Goal: Information Seeking & Learning: Learn about a topic

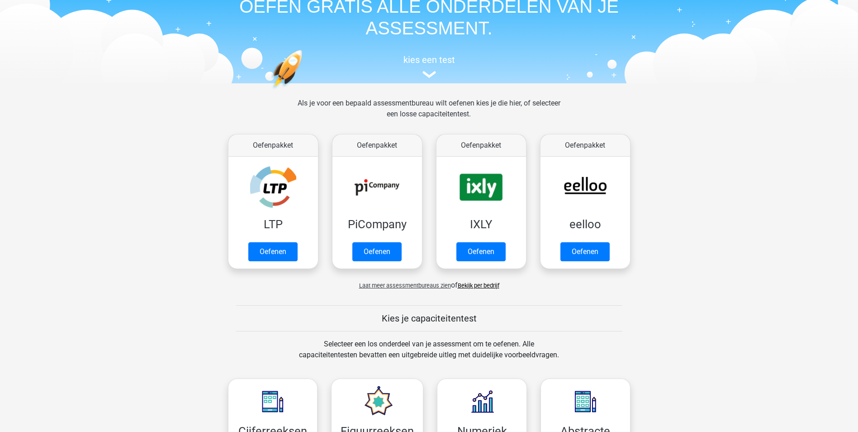
scroll to position [45, 0]
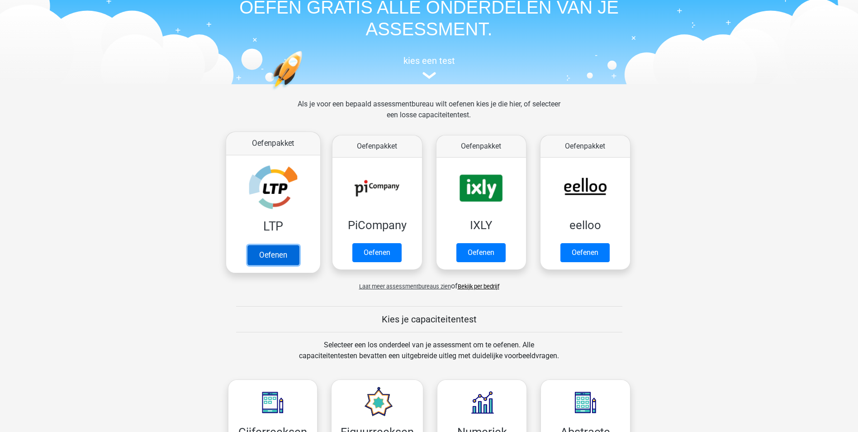
click at [266, 245] on link "Oefenen" at bounding box center [273, 255] width 52 height 20
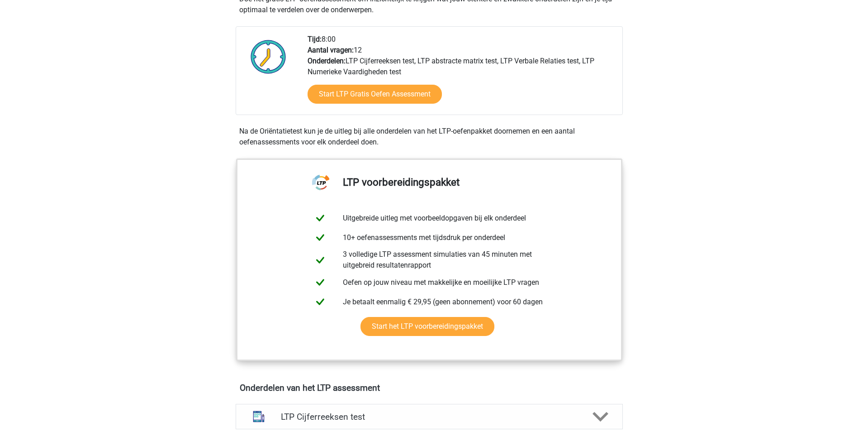
scroll to position [226, 0]
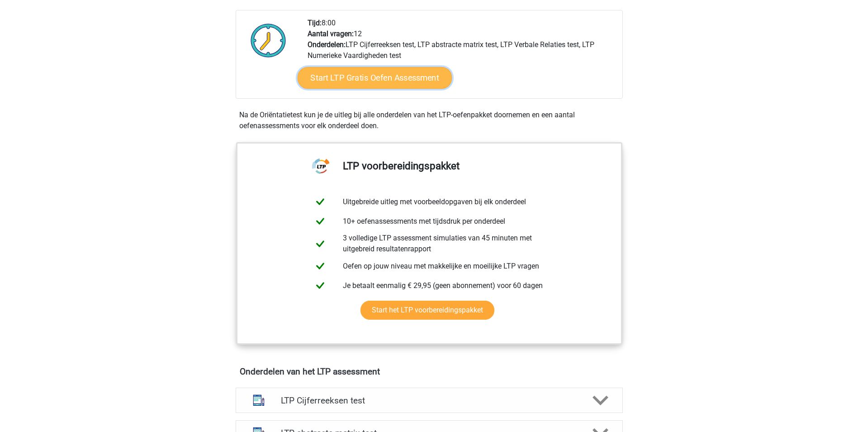
click at [392, 78] on link "Start LTP Gratis Oefen Assessment" at bounding box center [374, 78] width 155 height 22
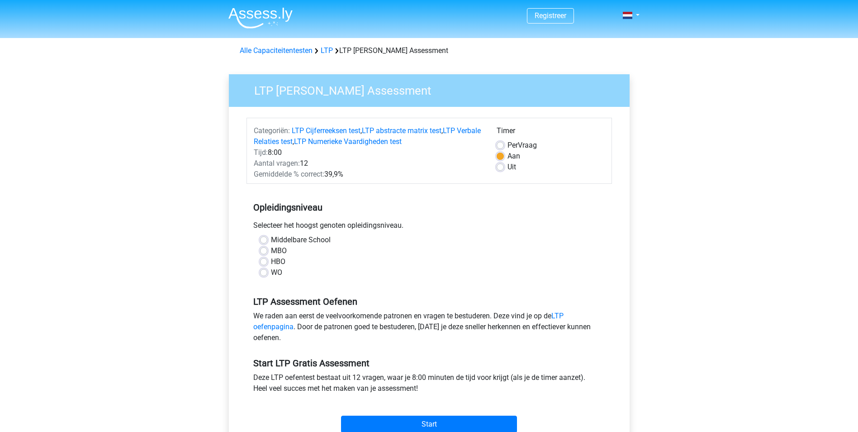
click at [271, 262] on label "HBO" at bounding box center [278, 261] width 14 height 11
click at [262, 262] on input "HBO" at bounding box center [263, 260] width 7 height 9
radio input "true"
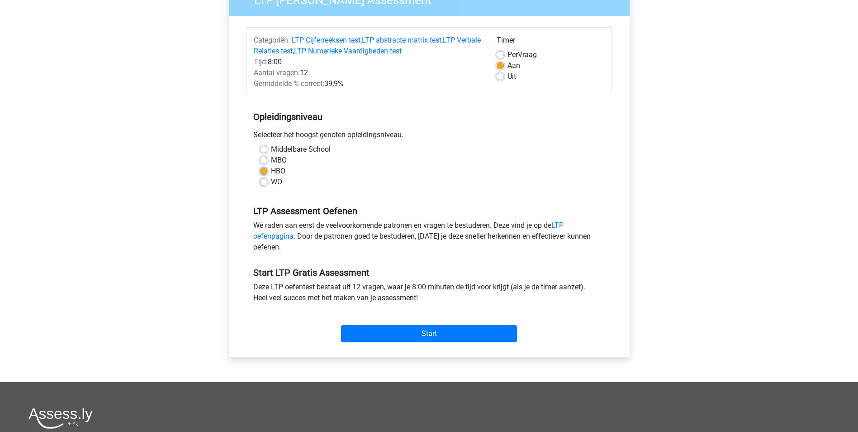
scroll to position [181, 0]
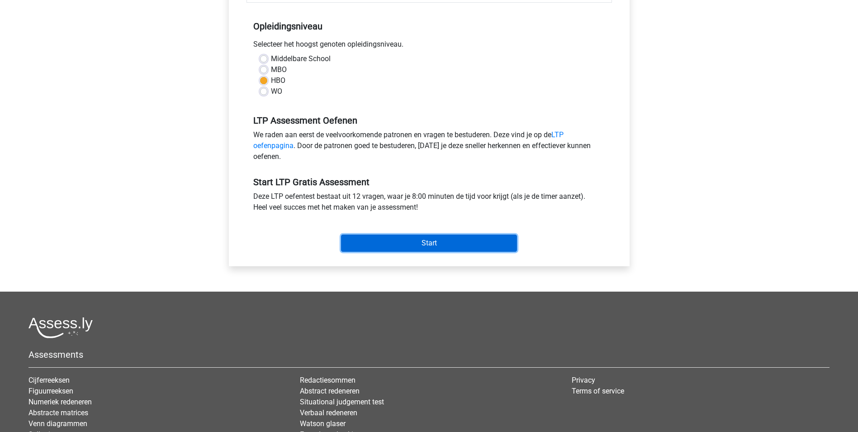
click at [440, 244] on input "Start" at bounding box center [429, 242] width 176 height 17
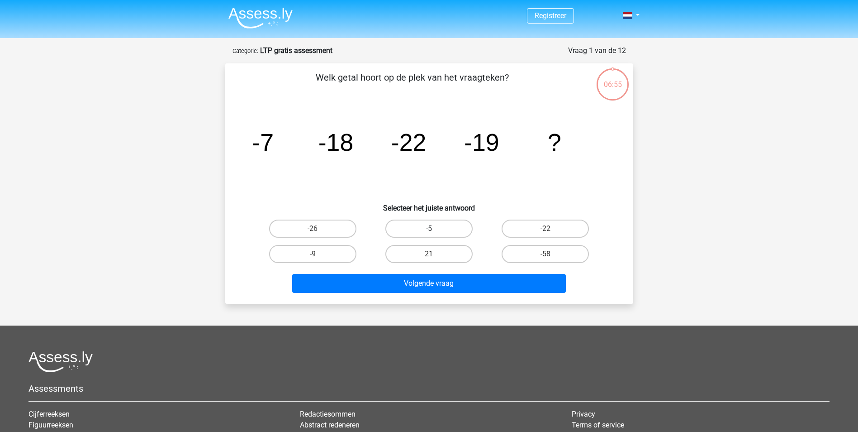
click at [449, 228] on label "-5" at bounding box center [428, 228] width 87 height 18
click at [435, 228] on input "-5" at bounding box center [432, 231] width 6 height 6
radio input "true"
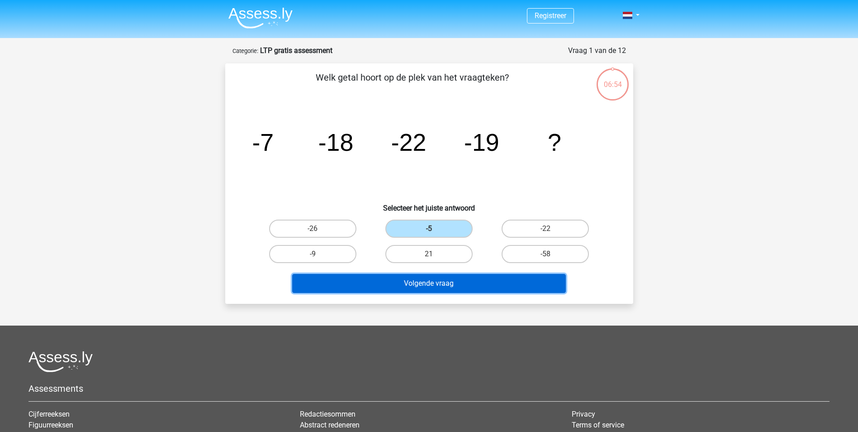
click at [438, 283] on button "Volgende vraag" at bounding box center [429, 283] width 274 height 19
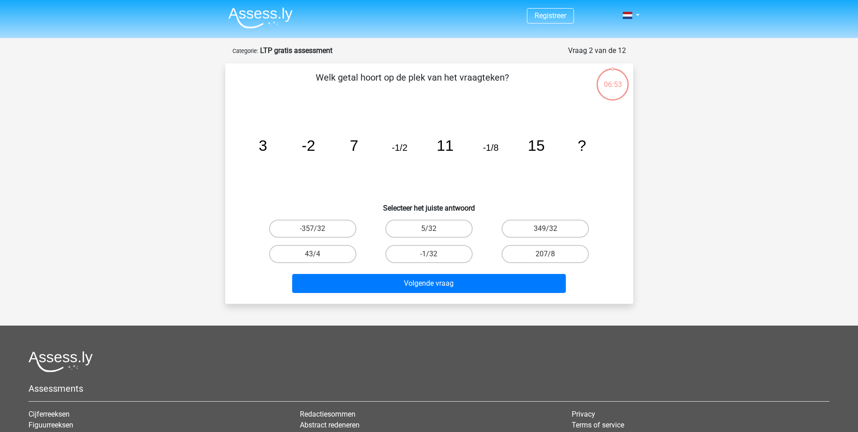
scroll to position [45, 0]
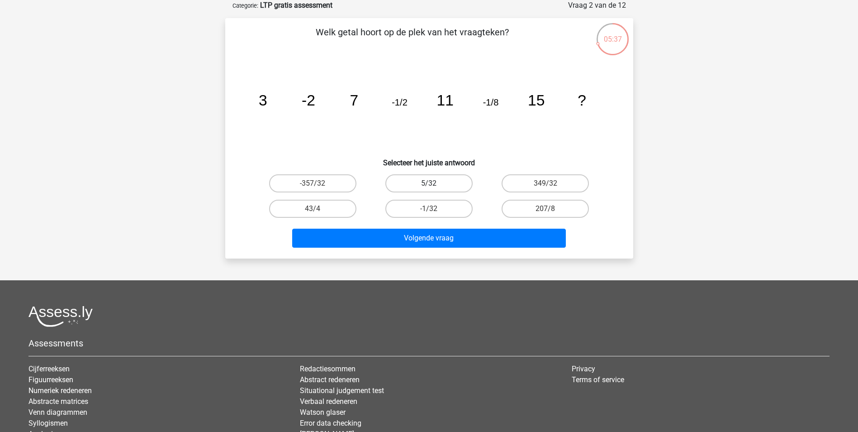
click at [438, 179] on label "5/32" at bounding box center [428, 183] width 87 height 18
click at [435, 183] on input "5/32" at bounding box center [432, 186] width 6 height 6
radio input "true"
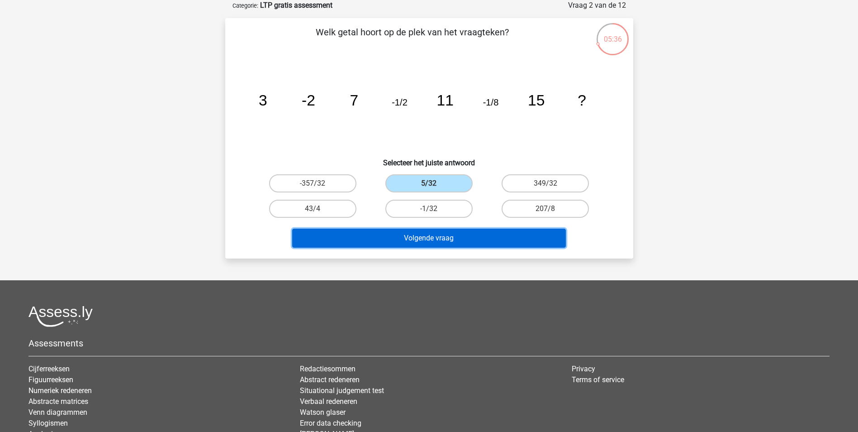
click at [447, 238] on button "Volgende vraag" at bounding box center [429, 237] width 274 height 19
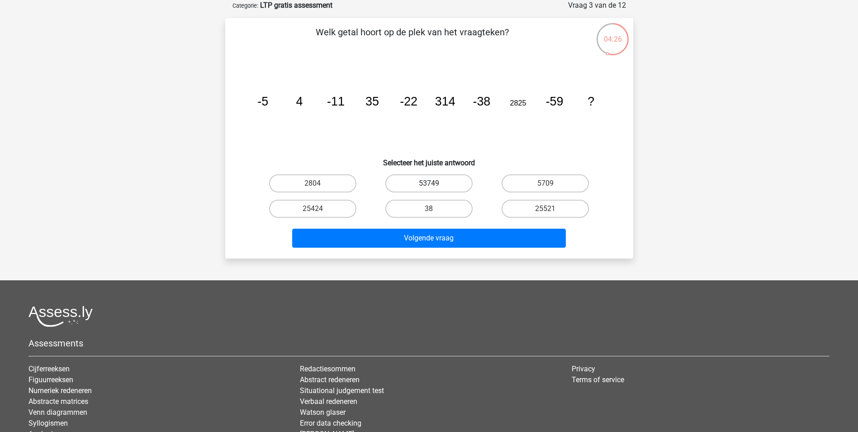
click at [442, 182] on label "53749" at bounding box center [428, 183] width 87 height 18
click at [435, 183] on input "53749" at bounding box center [432, 186] width 6 height 6
radio input "true"
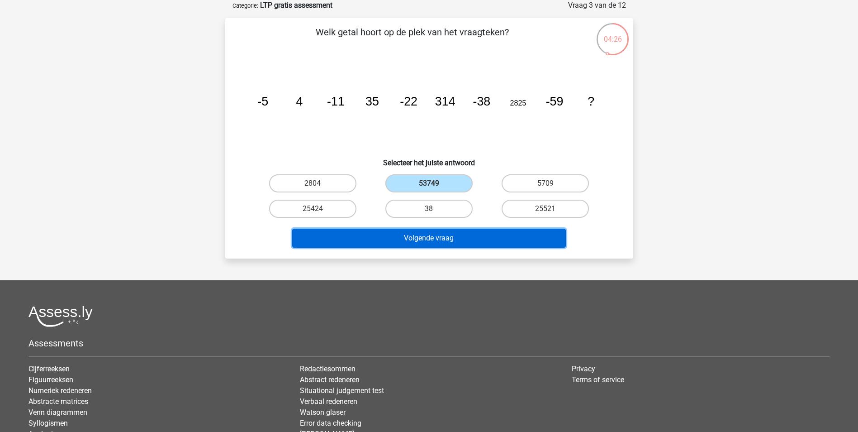
click at [461, 234] on button "Volgende vraag" at bounding box center [429, 237] width 274 height 19
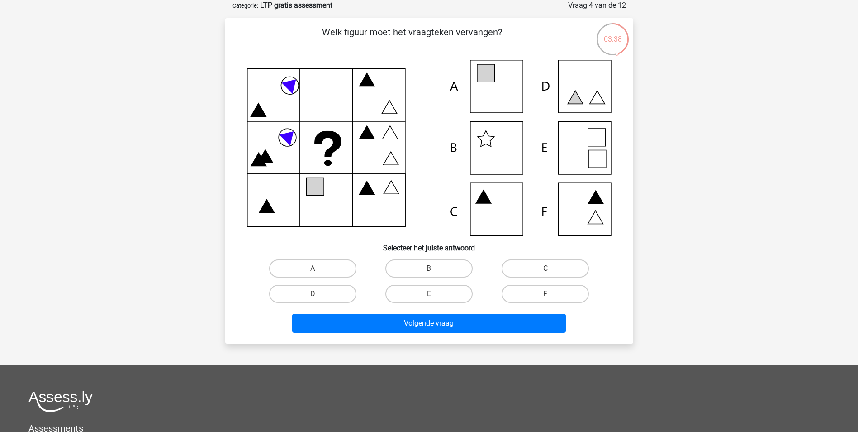
click at [584, 151] on icon at bounding box center [429, 148] width 365 height 176
click at [454, 292] on label "E" at bounding box center [428, 294] width 87 height 18
click at [435, 294] on input "E" at bounding box center [432, 297] width 6 height 6
radio input "true"
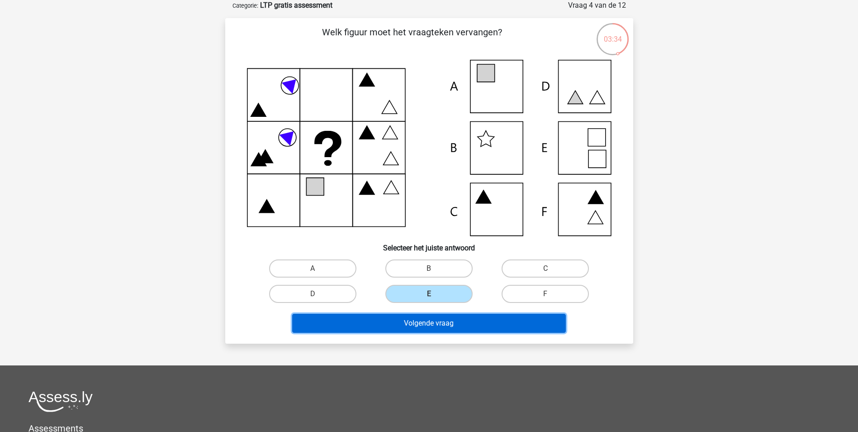
click at [470, 319] on button "Volgende vraag" at bounding box center [429, 322] width 274 height 19
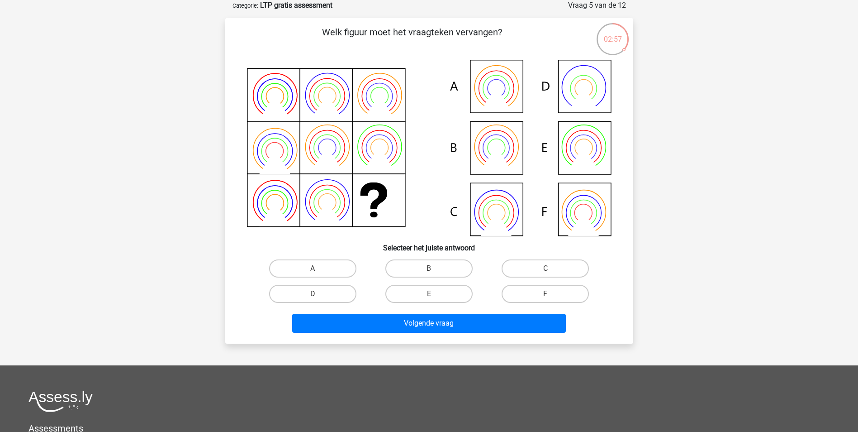
click at [583, 195] on icon at bounding box center [583, 212] width 35 height 35
click at [540, 289] on label "F" at bounding box center [545, 294] width 87 height 18
click at [546, 294] on input "F" at bounding box center [549, 297] width 6 height 6
radio input "true"
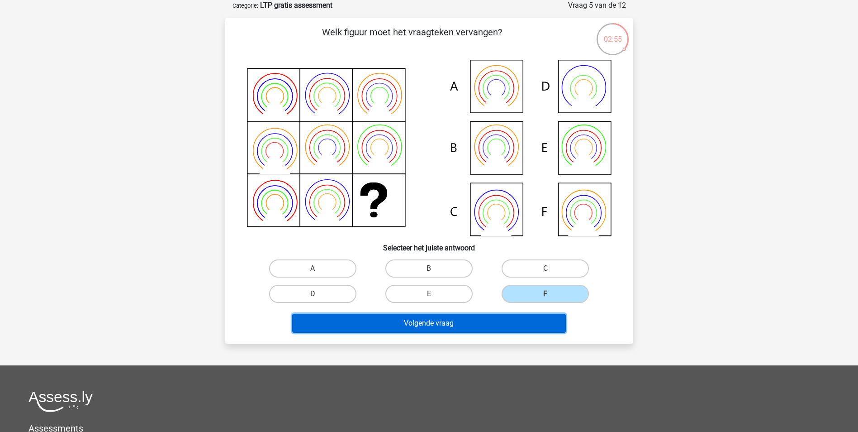
click at [510, 323] on button "Volgende vraag" at bounding box center [429, 322] width 274 height 19
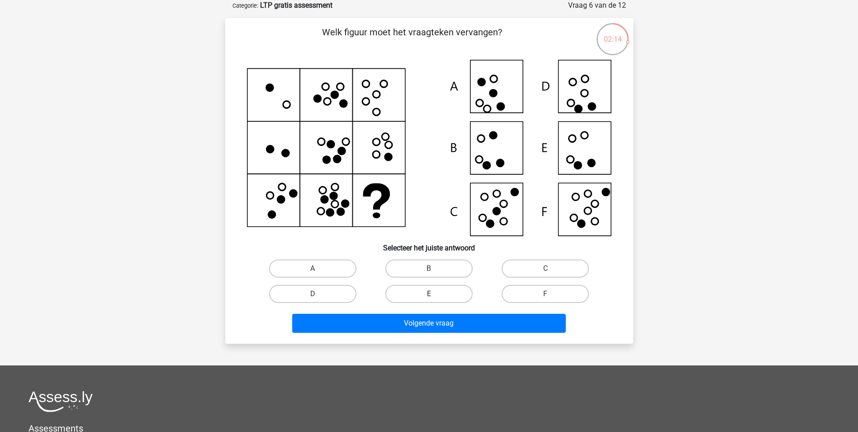
click at [451, 289] on label "E" at bounding box center [428, 294] width 87 height 18
click at [435, 294] on input "E" at bounding box center [432, 297] width 6 height 6
radio input "true"
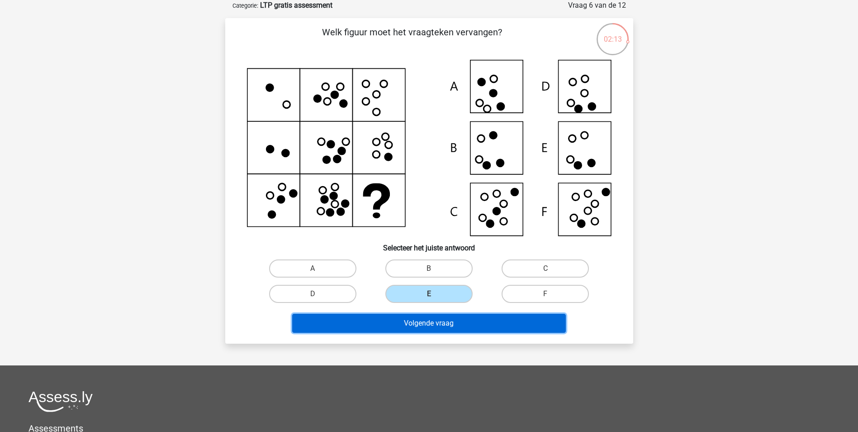
click at [467, 325] on button "Volgende vraag" at bounding box center [429, 322] width 274 height 19
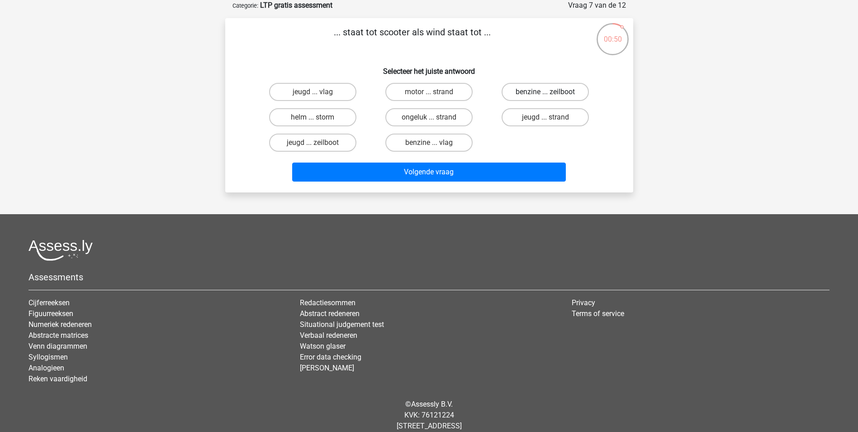
click at [525, 93] on label "benzine ... zeilboot" at bounding box center [545, 92] width 87 height 18
click at [546, 93] on input "benzine ... zeilboot" at bounding box center [549, 95] width 6 height 6
radio input "true"
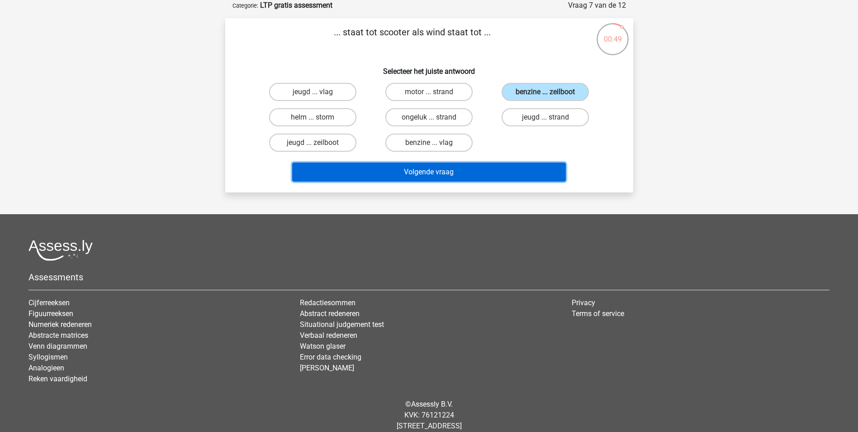
click at [496, 170] on button "Volgende vraag" at bounding box center [429, 171] width 274 height 19
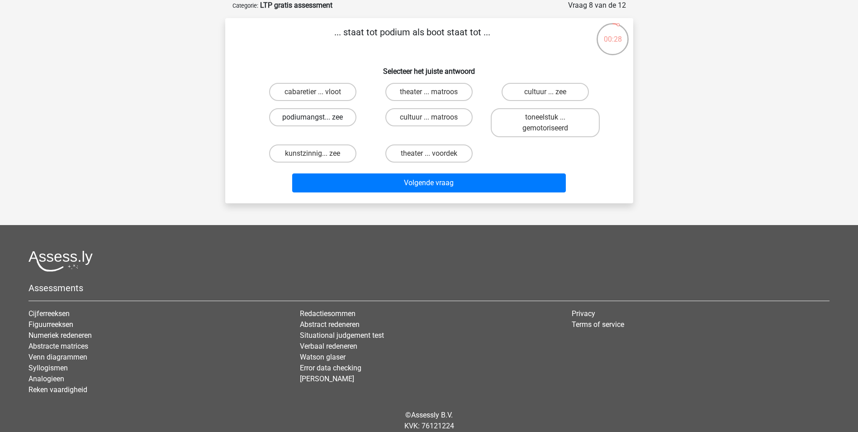
click at [338, 114] on label "podiumangst... zee" at bounding box center [312, 117] width 87 height 18
click at [318, 117] on input "podiumangst... zee" at bounding box center [316, 120] width 6 height 6
radio input "true"
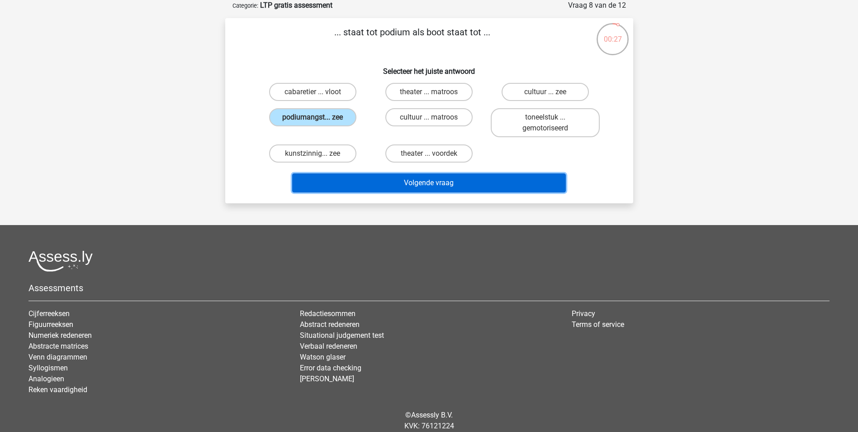
click at [454, 182] on button "Volgende vraag" at bounding box center [429, 182] width 274 height 19
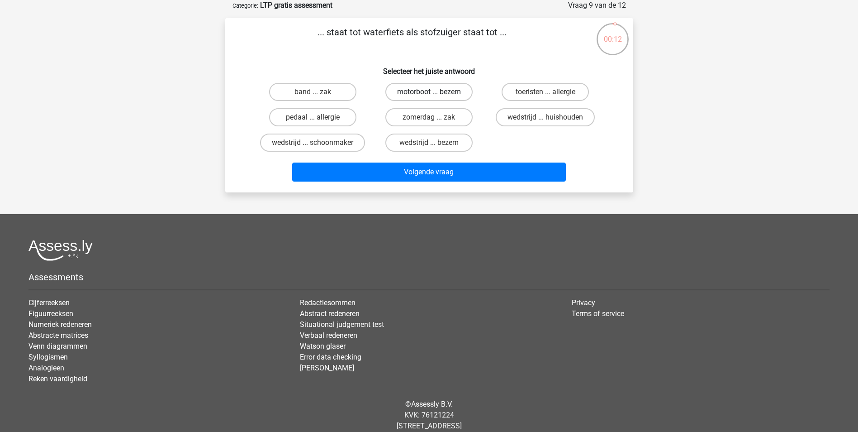
click at [420, 89] on label "motorboot ... bezem" at bounding box center [428, 92] width 87 height 18
click at [429, 92] on input "motorboot ... bezem" at bounding box center [432, 95] width 6 height 6
radio input "true"
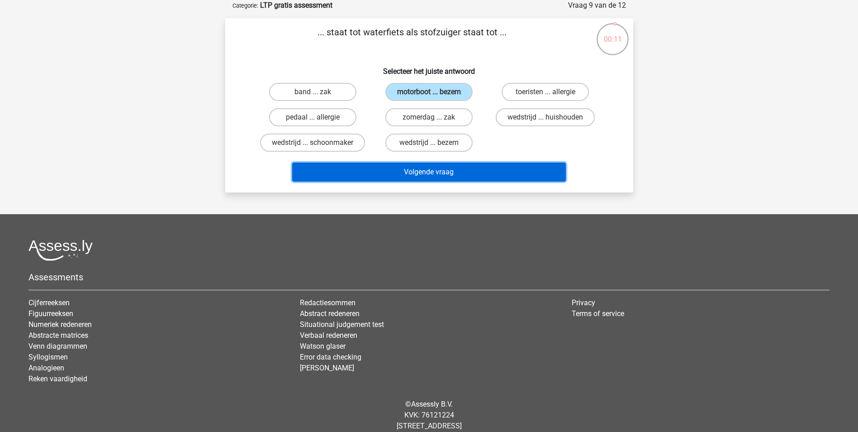
click at [439, 171] on button "Volgende vraag" at bounding box center [429, 171] width 274 height 19
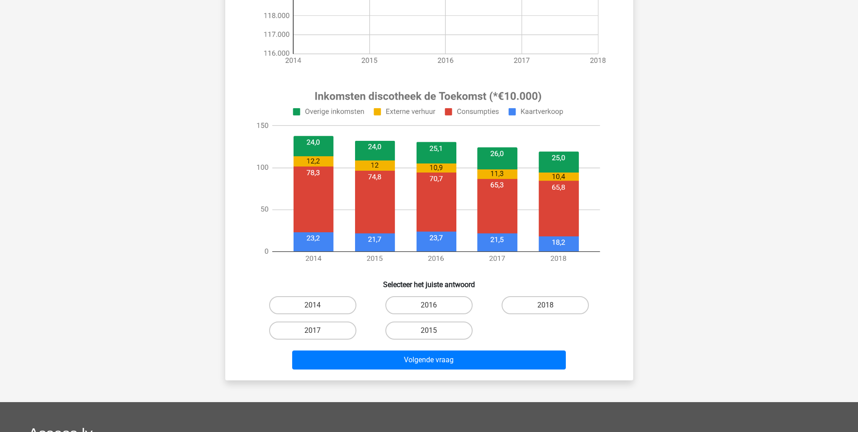
scroll to position [271, 0]
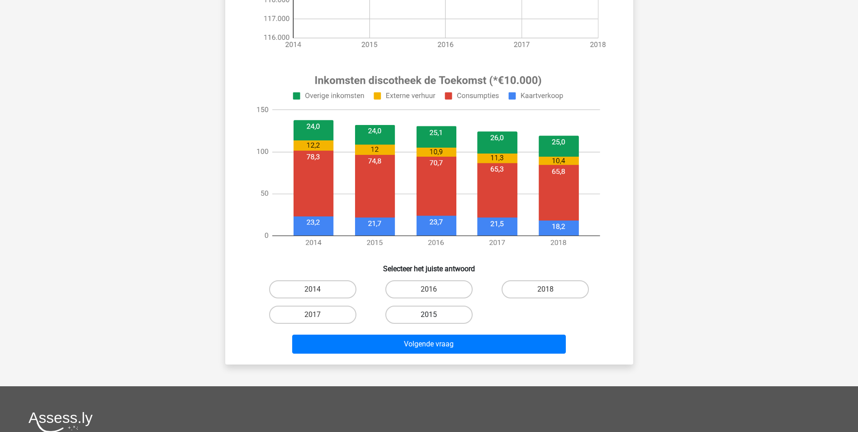
click at [434, 309] on label "2015" at bounding box center [428, 314] width 87 height 18
click at [434, 314] on input "2015" at bounding box center [432, 317] width 6 height 6
radio input "true"
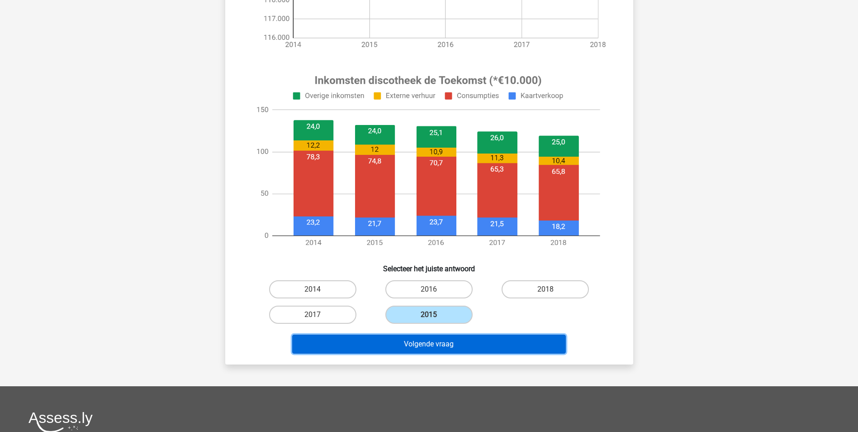
click at [458, 343] on button "Volgende vraag" at bounding box center [429, 343] width 274 height 19
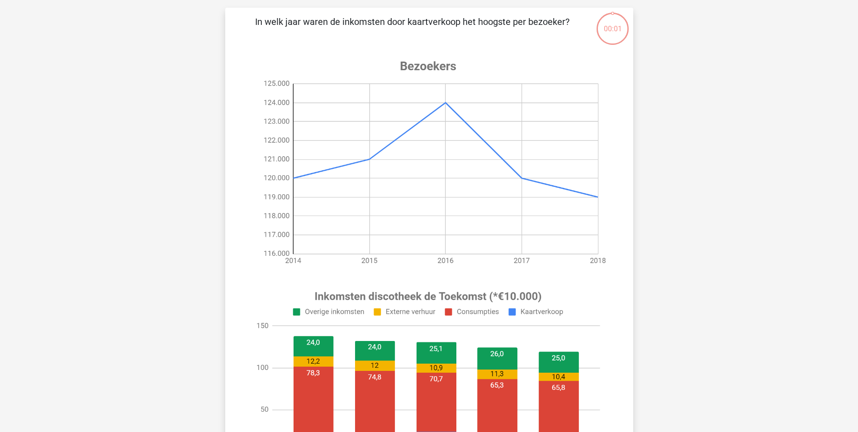
scroll to position [45, 0]
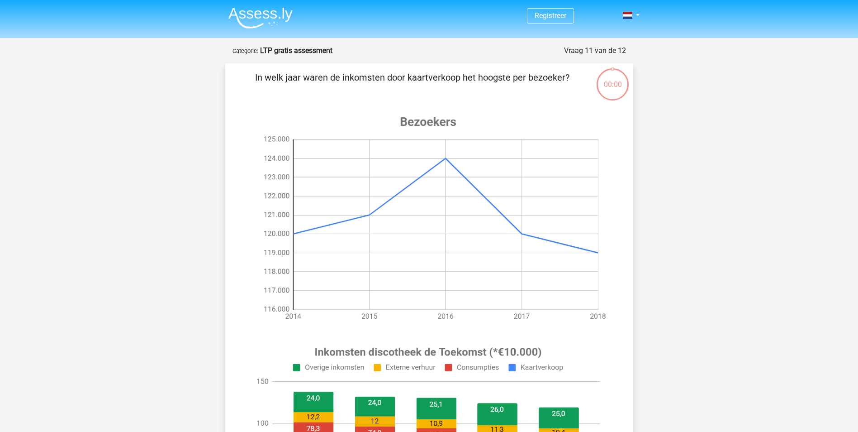
scroll to position [136, 0]
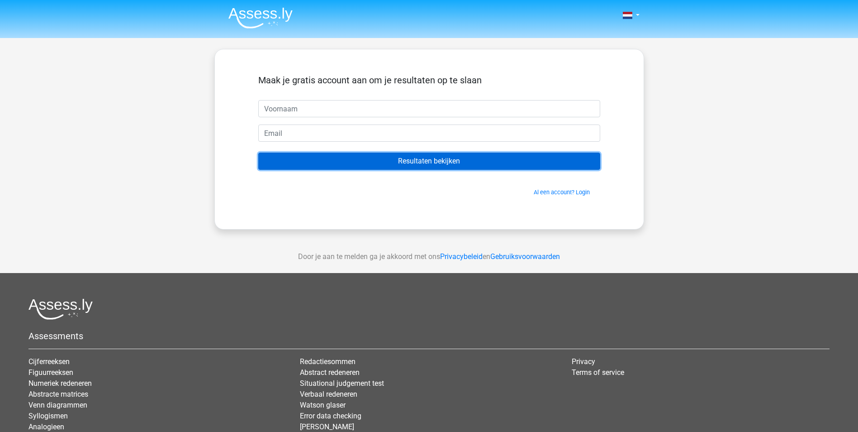
click at [452, 163] on input "Resultaten bekijken" at bounding box center [429, 160] width 342 height 17
